Goal: Task Accomplishment & Management: Use online tool/utility

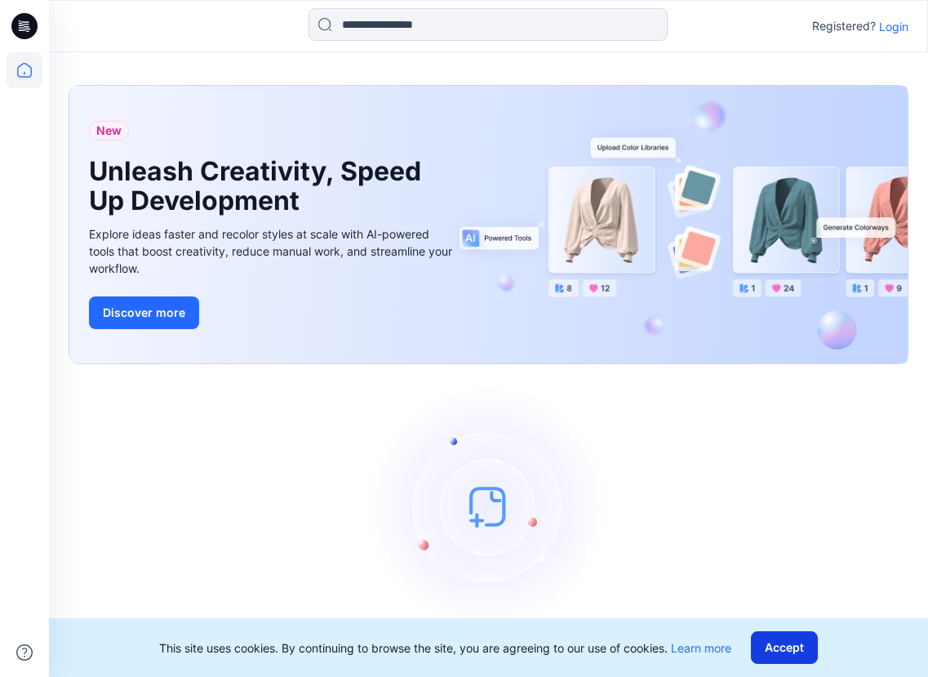
click at [783, 631] on button "Accept" at bounding box center [784, 647] width 67 height 33
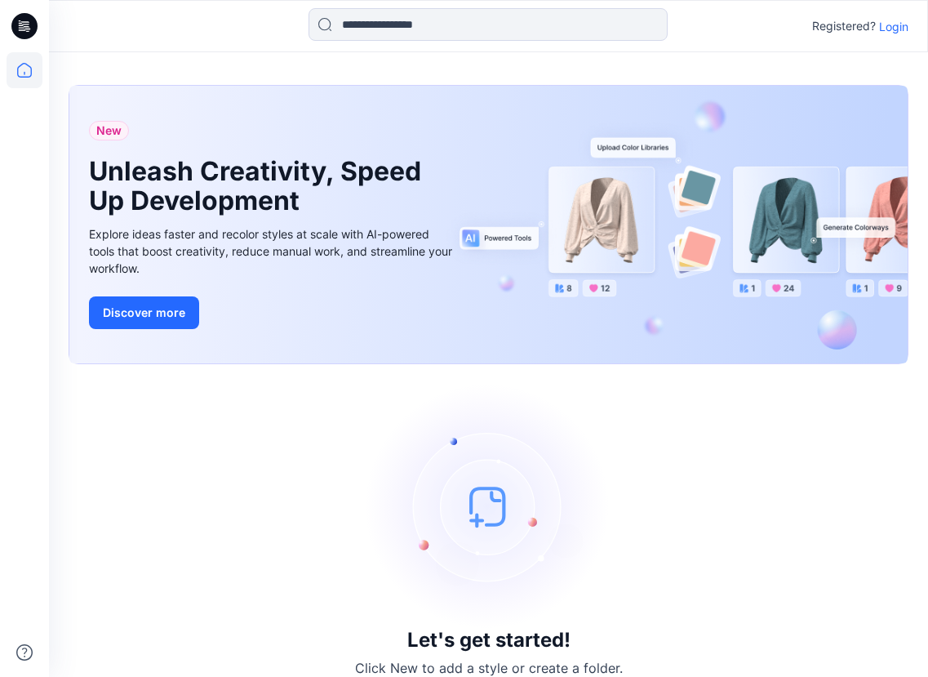
click at [910, 24] on div "Registered? Login" at bounding box center [488, 26] width 879 height 36
click at [899, 25] on p "Login" at bounding box center [893, 26] width 29 height 17
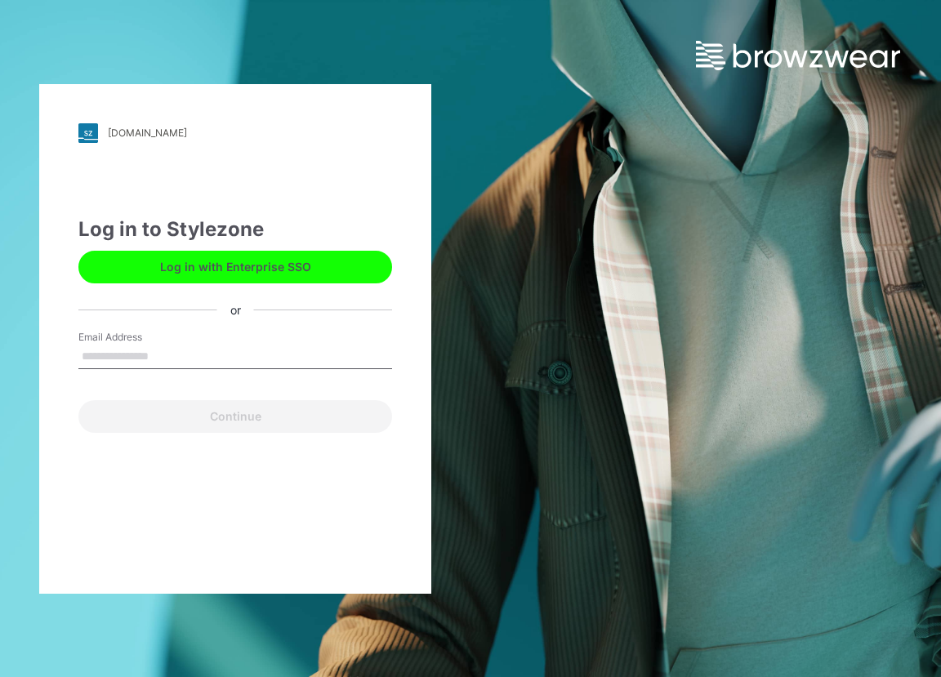
type input "**********"
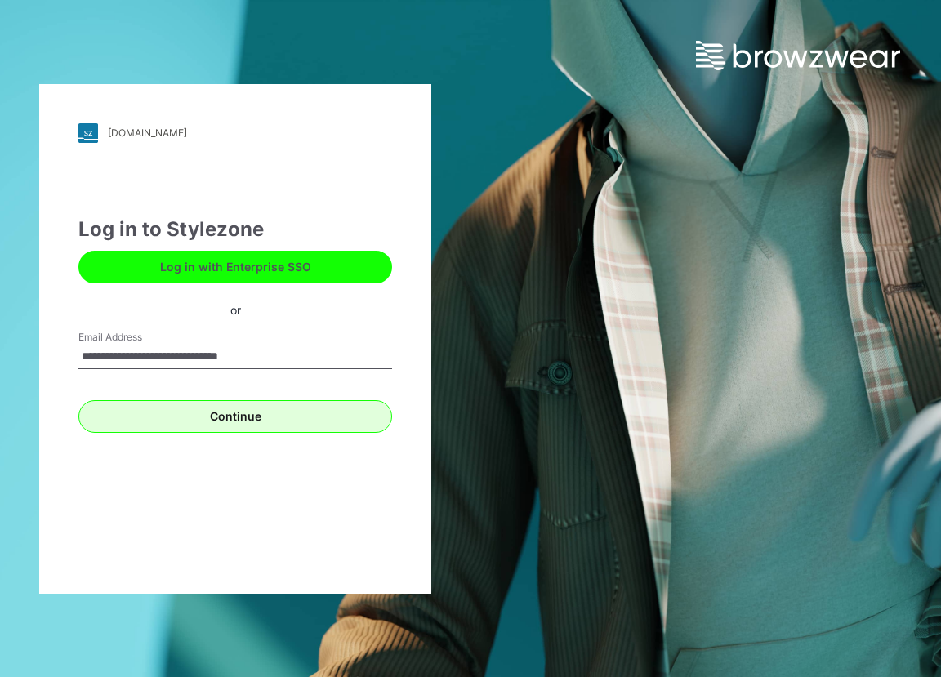
click at [299, 414] on button "Continue" at bounding box center [235, 416] width 314 height 33
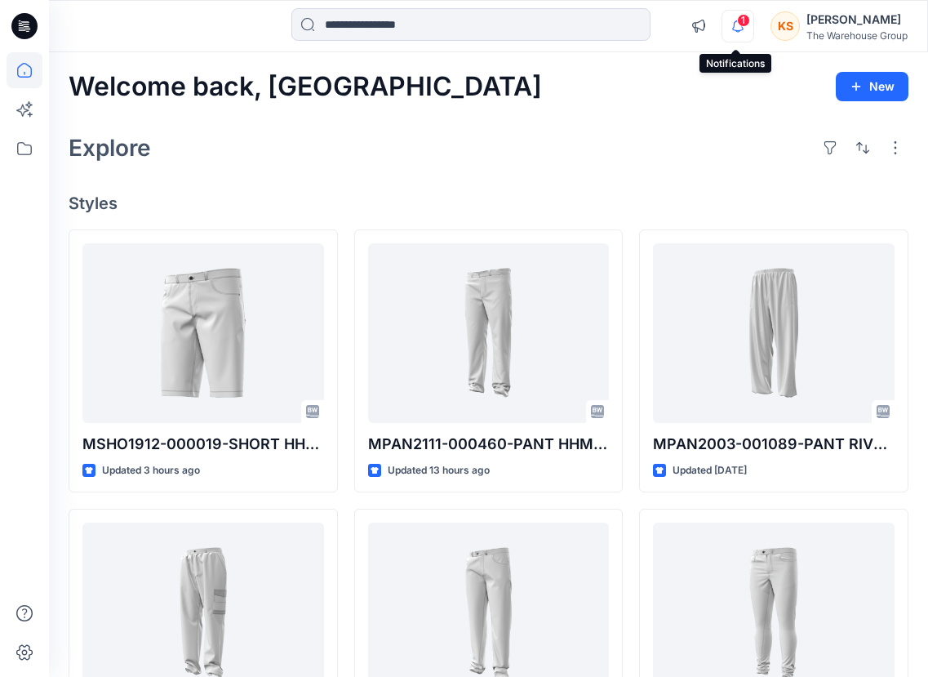
click at [737, 29] on icon "button" at bounding box center [738, 26] width 31 height 33
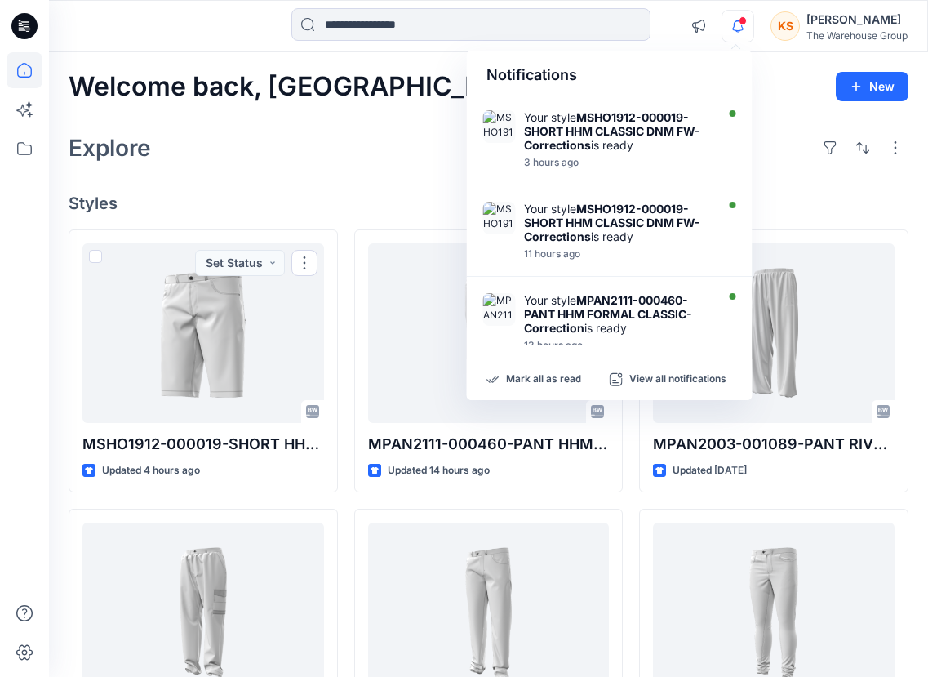
click at [357, 162] on div "Explore" at bounding box center [489, 147] width 840 height 39
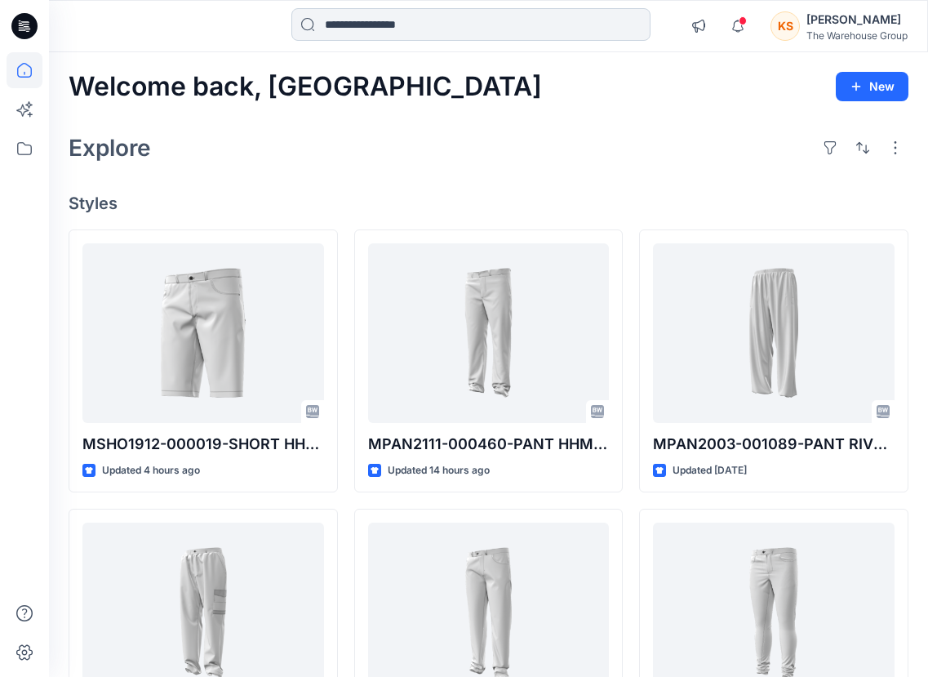
click at [424, 32] on input at bounding box center [470, 24] width 359 height 33
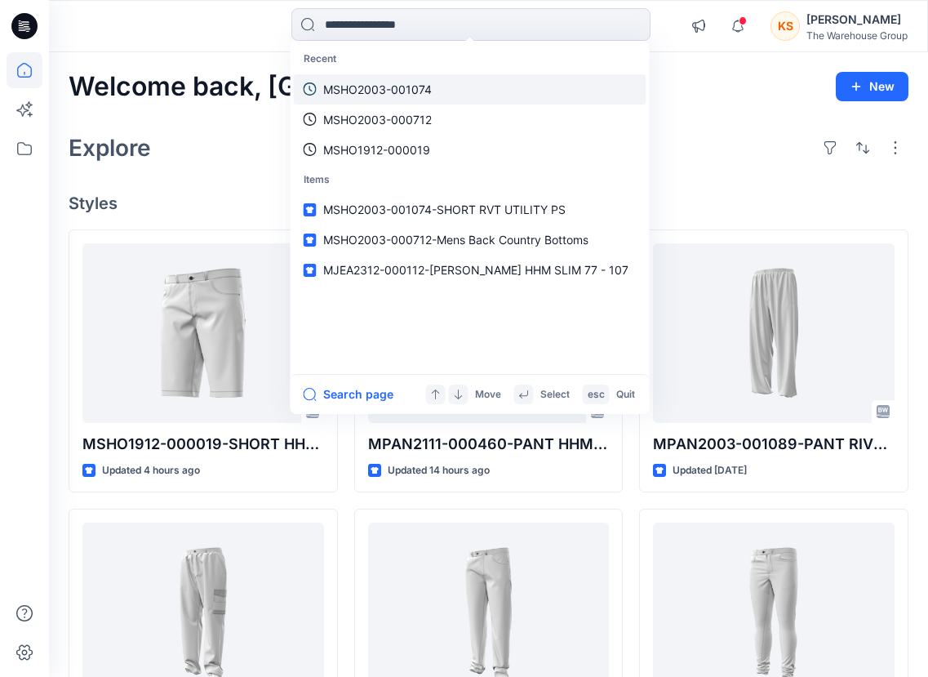
click at [420, 86] on p "MSHO2003-001074" at bounding box center [377, 89] width 109 height 17
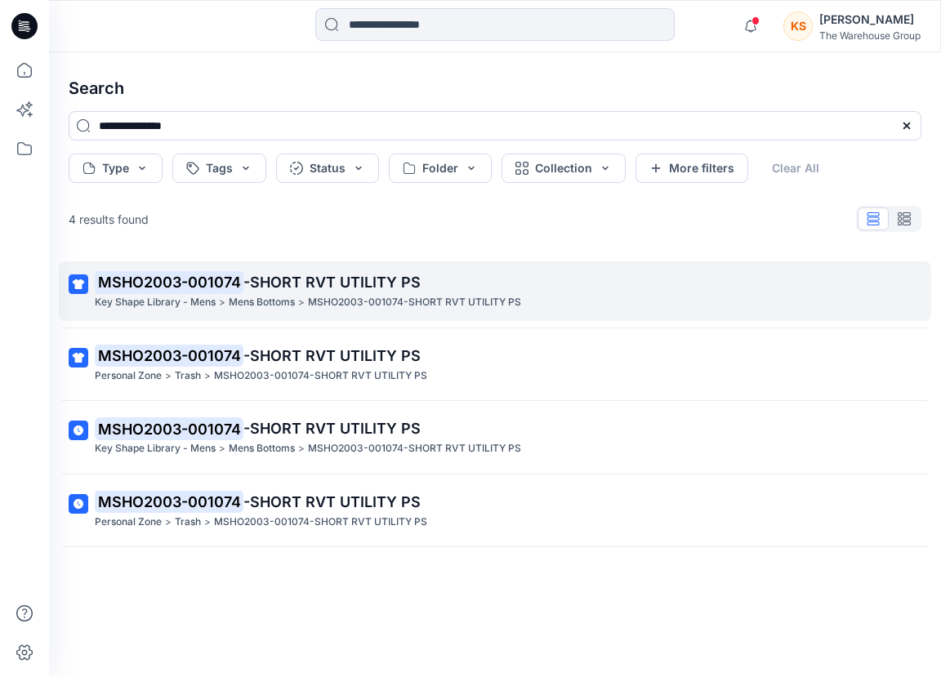
click at [278, 277] on span "-SHORT RVT UTILITY PS" at bounding box center [331, 282] width 177 height 17
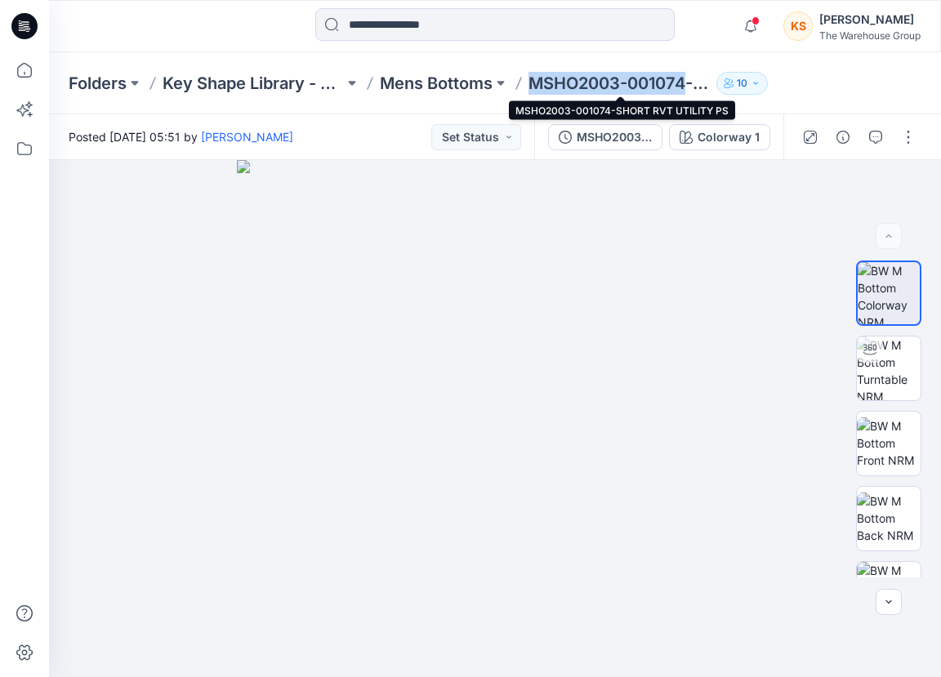
drag, startPoint x: 526, startPoint y: 82, endPoint x: 683, endPoint y: 86, distance: 157.6
click at [683, 86] on div "Folders Key Shape Library - Mens Mens Bottoms MSHO2003-001074-SHORT RVT UTILITY…" at bounding box center [431, 83] width 725 height 23
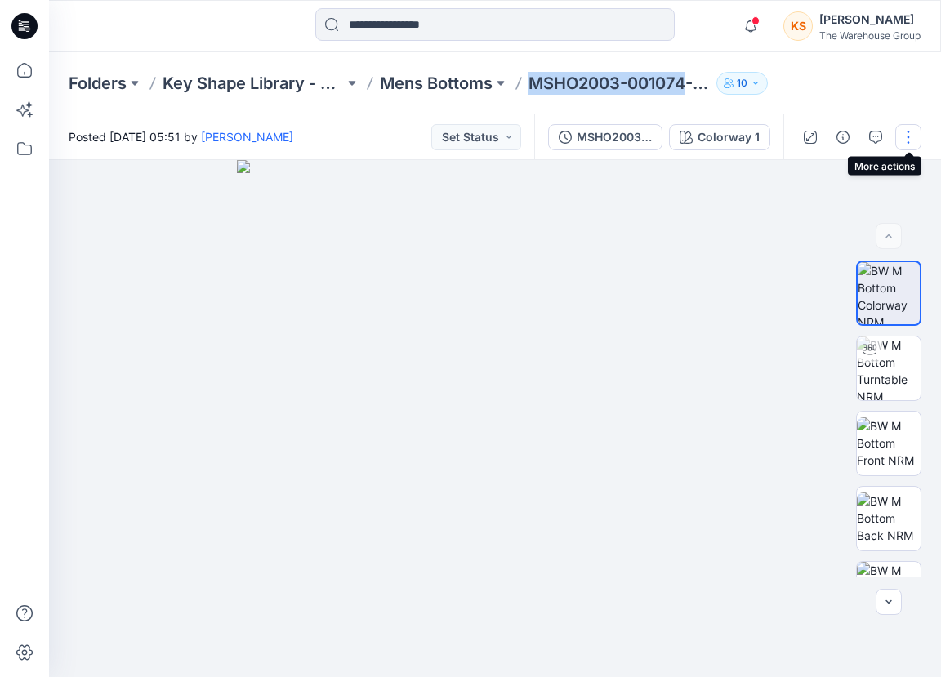
click at [909, 135] on button "button" at bounding box center [908, 137] width 26 height 26
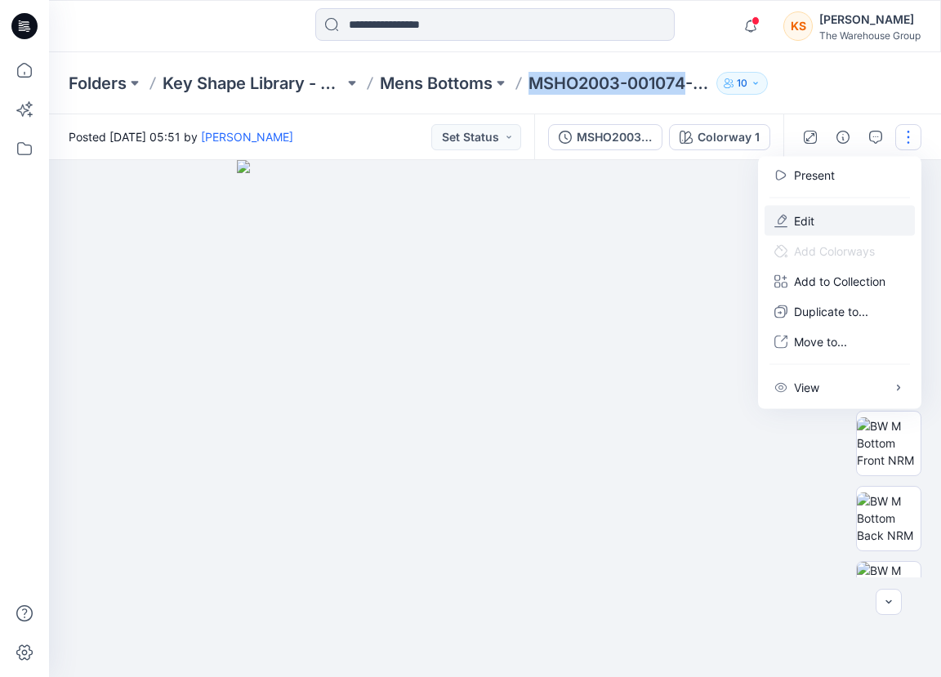
click at [821, 214] on button "Edit" at bounding box center [839, 221] width 150 height 30
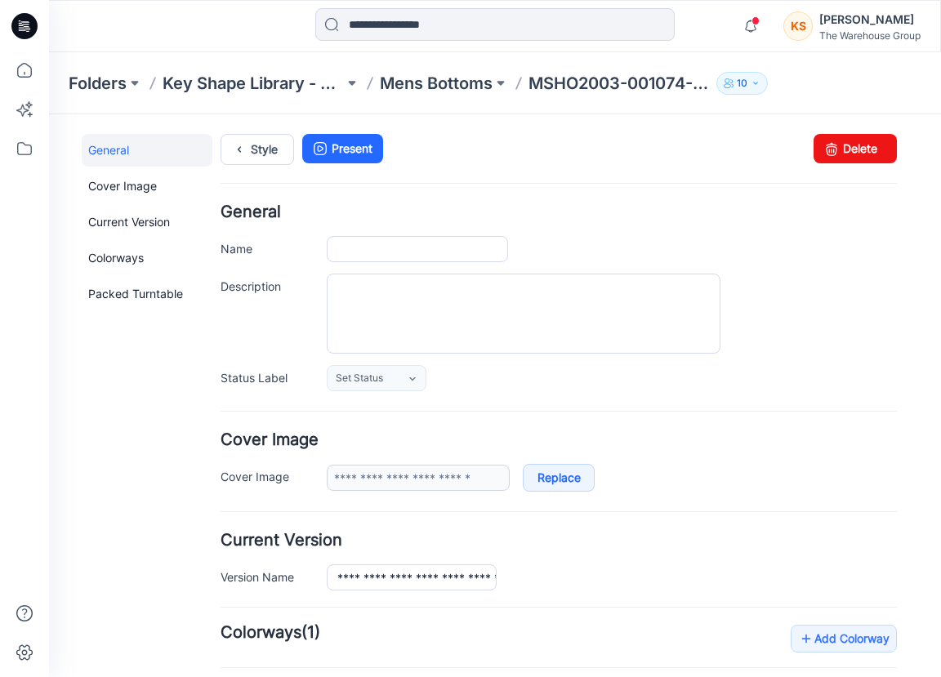
type input "**********"
drag, startPoint x: 446, startPoint y: 252, endPoint x: 321, endPoint y: 247, distance: 125.1
click at [321, 247] on div "**********" at bounding box center [558, 249] width 676 height 26
